Goal: Information Seeking & Learning: Learn about a topic

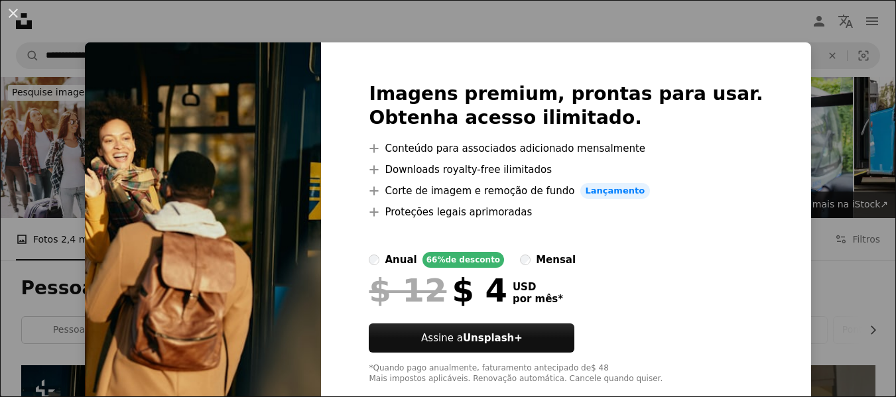
scroll to position [265, 0]
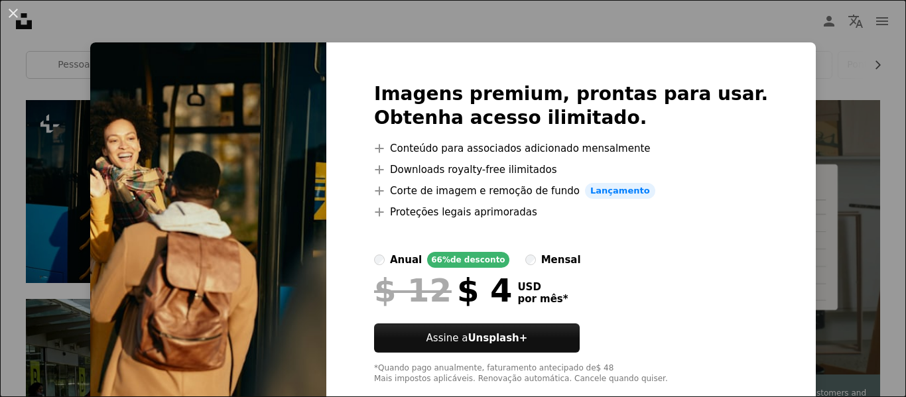
click at [0, 232] on div "An X shape Imagens premium, prontas para usar. Obtenha acesso ilimitado. A plus…" at bounding box center [453, 198] width 906 height 397
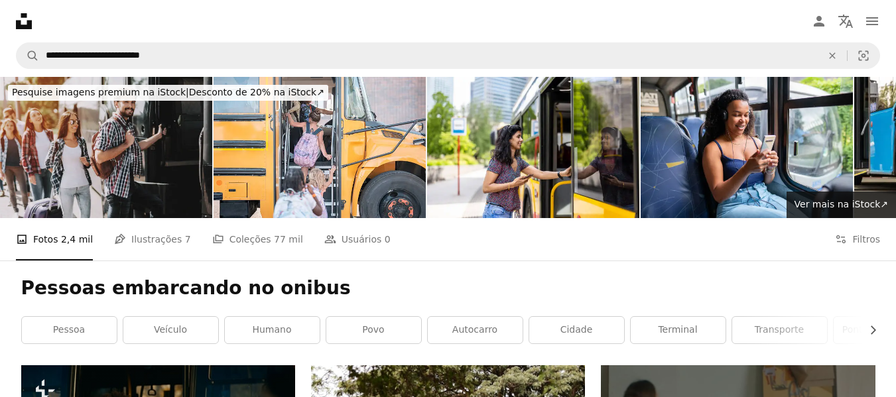
click at [18, 13] on icon "Unsplash logo Página inicial da Unsplash" at bounding box center [24, 21] width 27 height 27
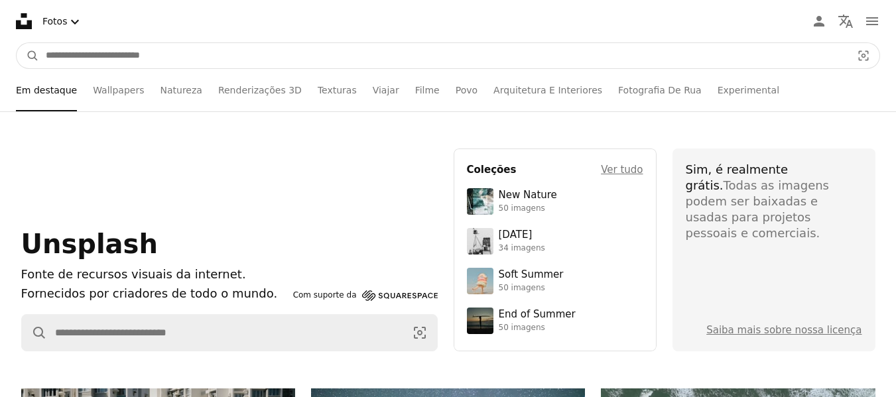
click at [204, 59] on input "Pesquise conteúdo visual em todo o site" at bounding box center [443, 55] width 808 height 25
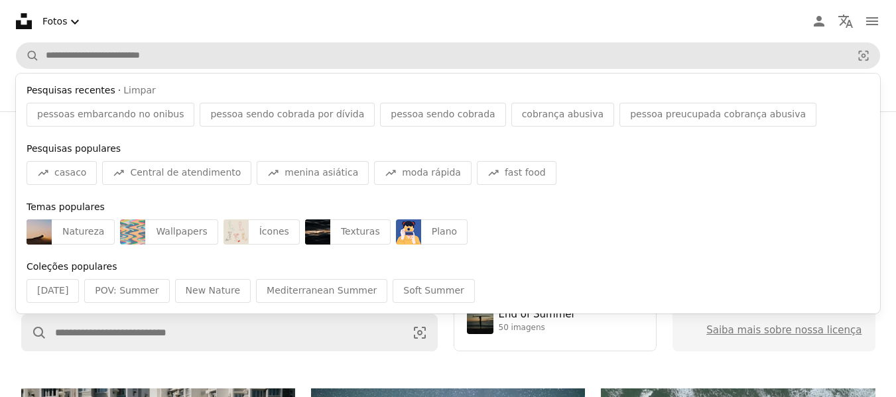
click at [112, 103] on div "pessoas embarcando no onibus" at bounding box center [111, 115] width 168 height 24
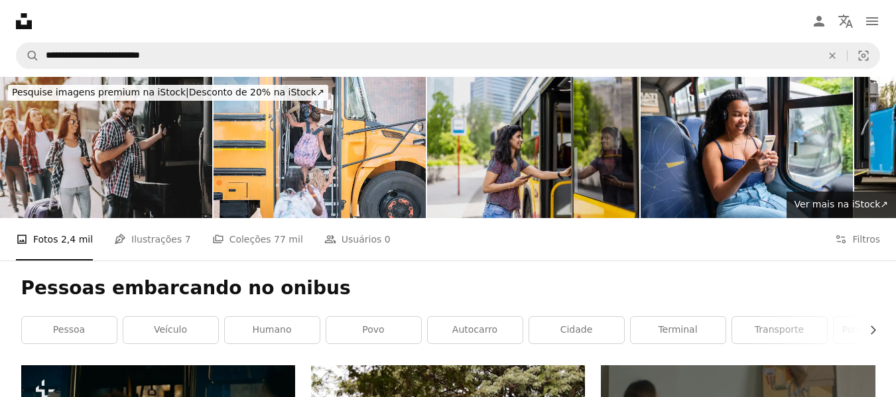
click at [473, 117] on img at bounding box center [533, 147] width 212 height 141
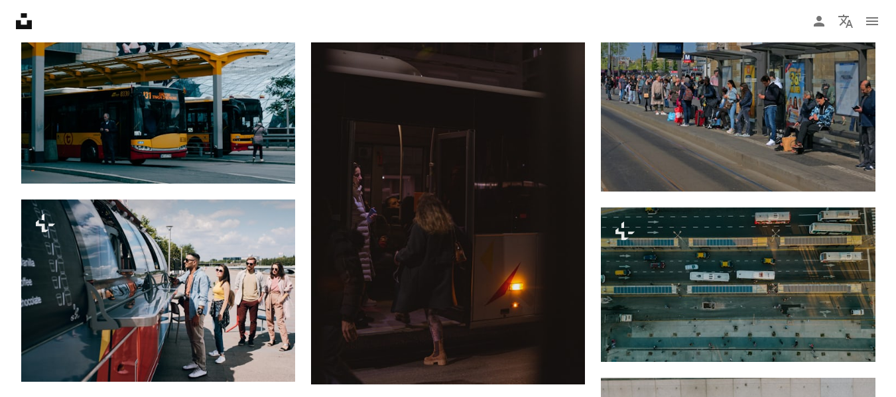
scroll to position [774, 0]
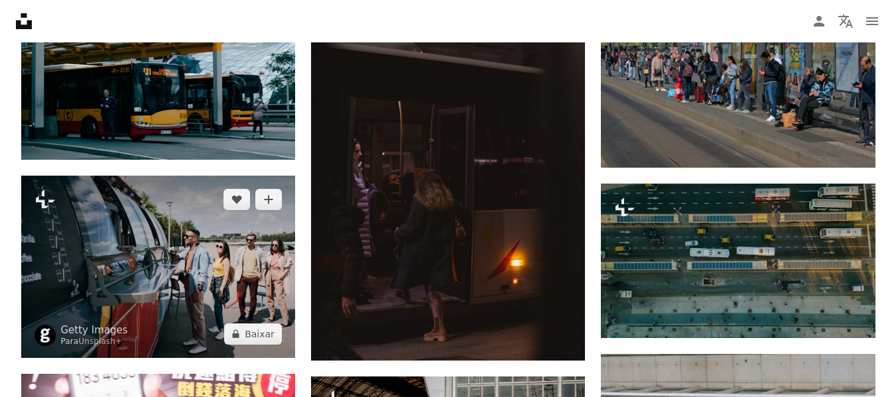
click at [142, 243] on img at bounding box center [158, 267] width 274 height 182
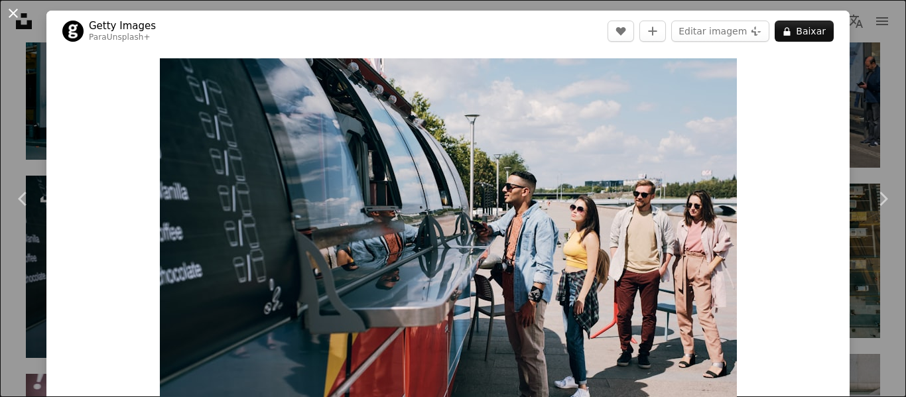
click at [16, 9] on button "An X shape" at bounding box center [13, 13] width 16 height 16
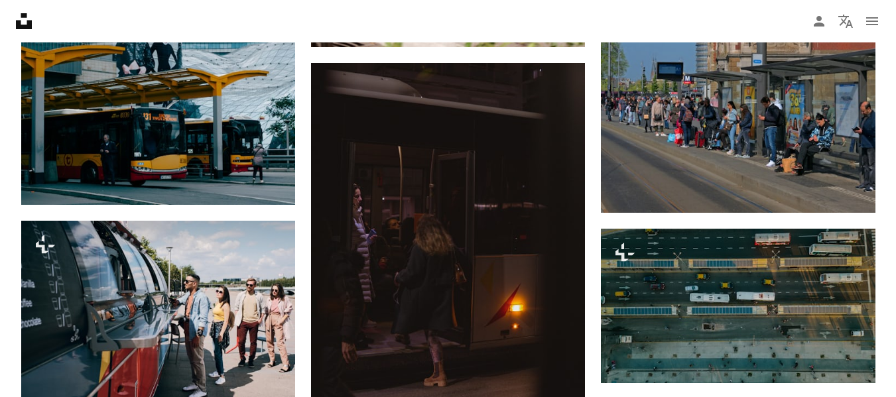
scroll to position [708, 0]
